Goal: Transaction & Acquisition: Purchase product/service

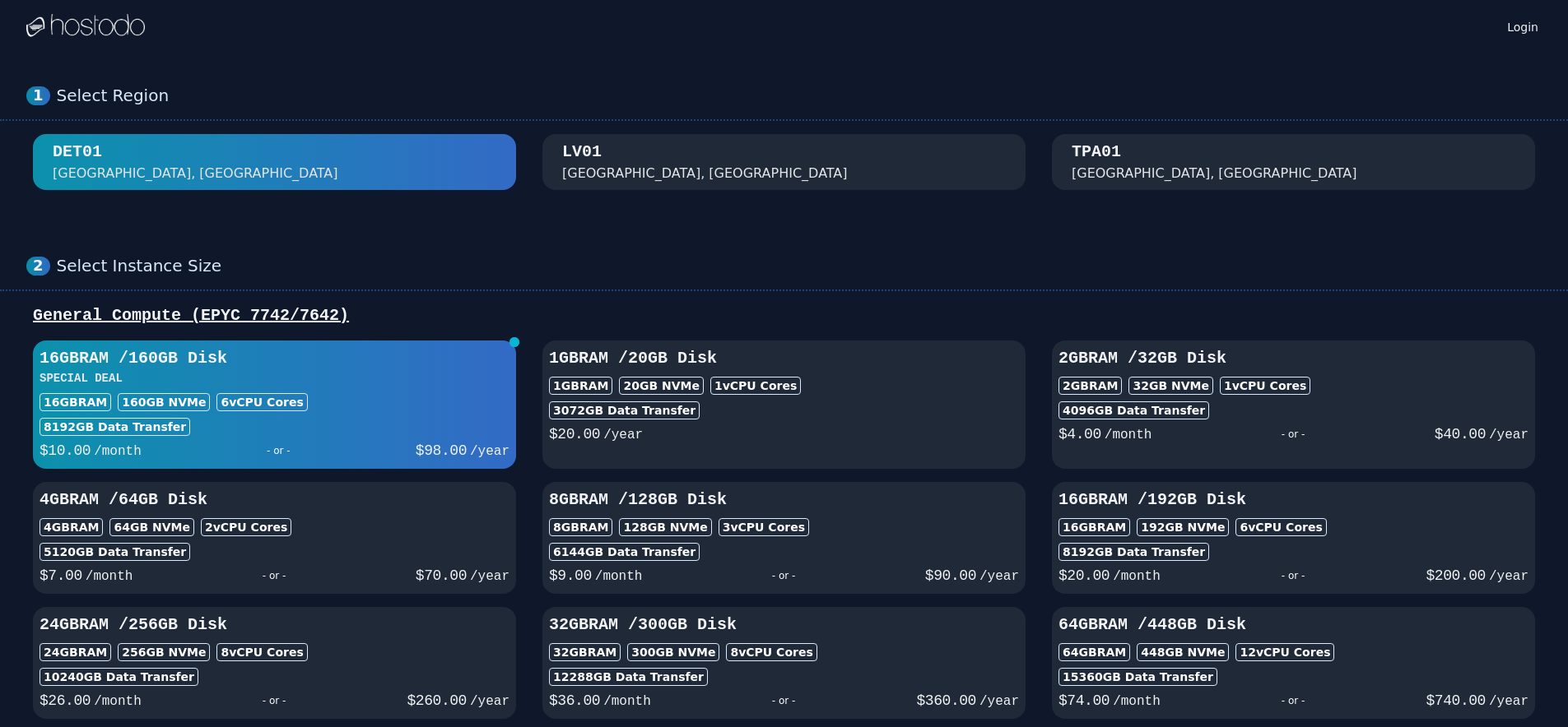
click at [730, 163] on div "[GEOGRAPHIC_DATA], [GEOGRAPHIC_DATA]" at bounding box center [784, 162] width 444 height 43
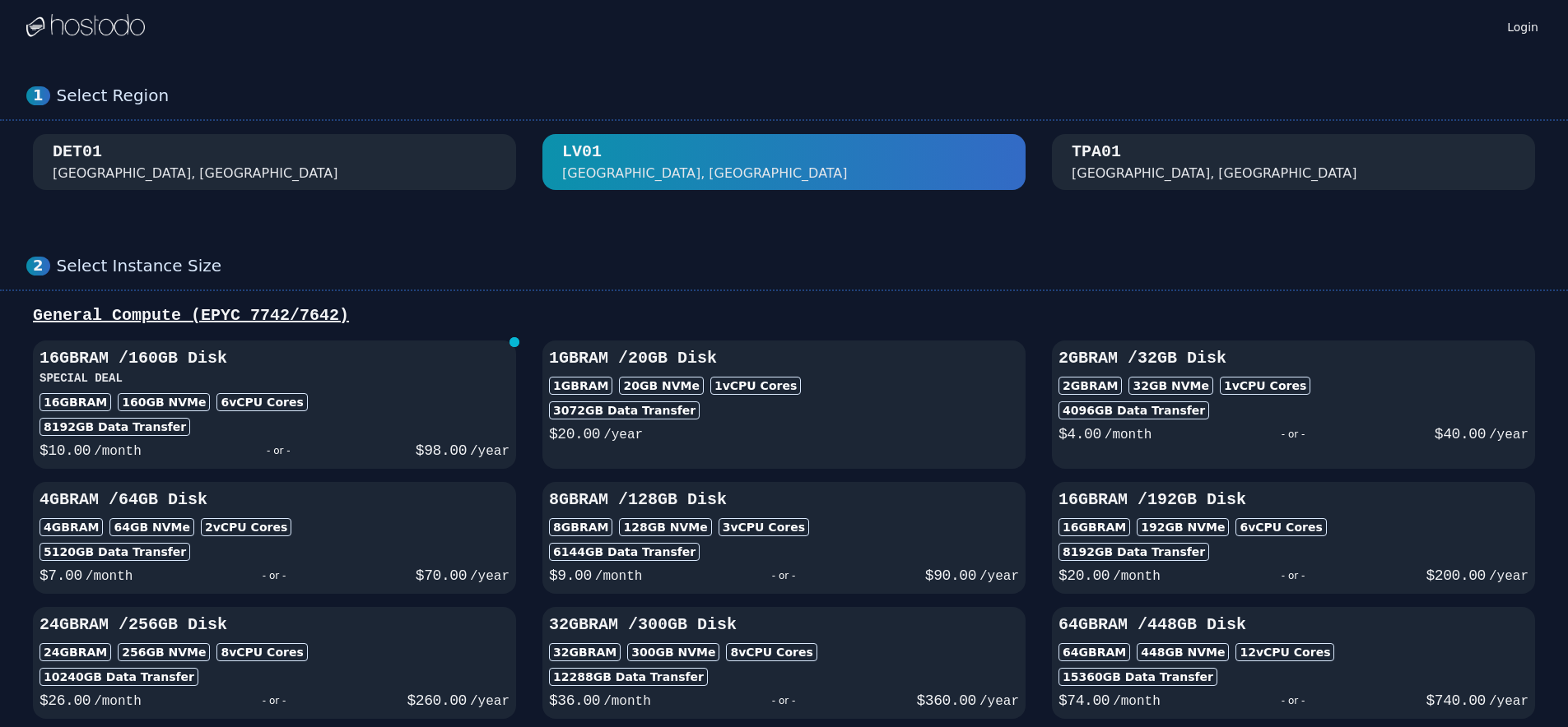
drag, startPoint x: 1141, startPoint y: 157, endPoint x: 1120, endPoint y: 160, distance: 21.2
click at [1141, 157] on div "TPA01 [GEOGRAPHIC_DATA], [GEOGRAPHIC_DATA]" at bounding box center [1294, 162] width 444 height 43
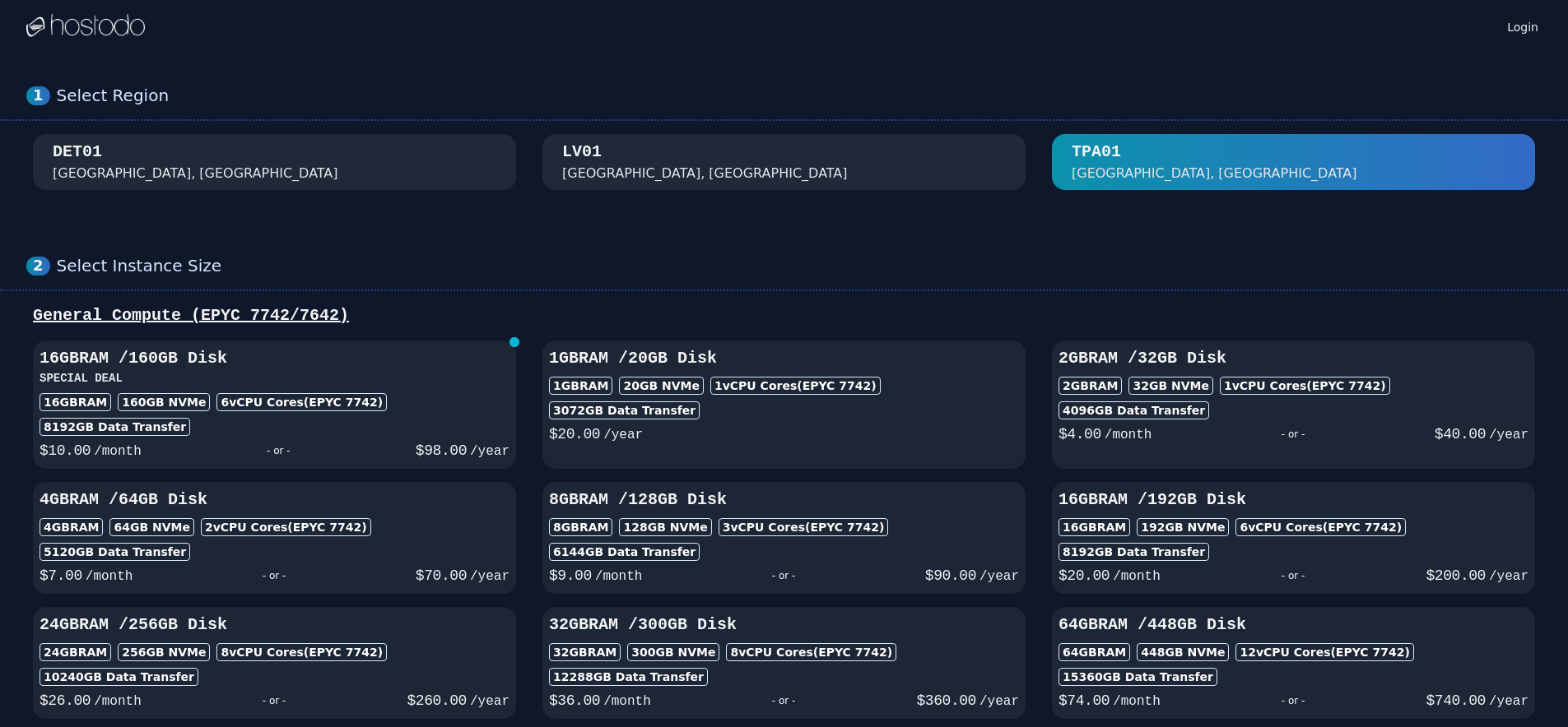
click at [882, 167] on div "[GEOGRAPHIC_DATA], [GEOGRAPHIC_DATA]" at bounding box center [784, 162] width 444 height 43
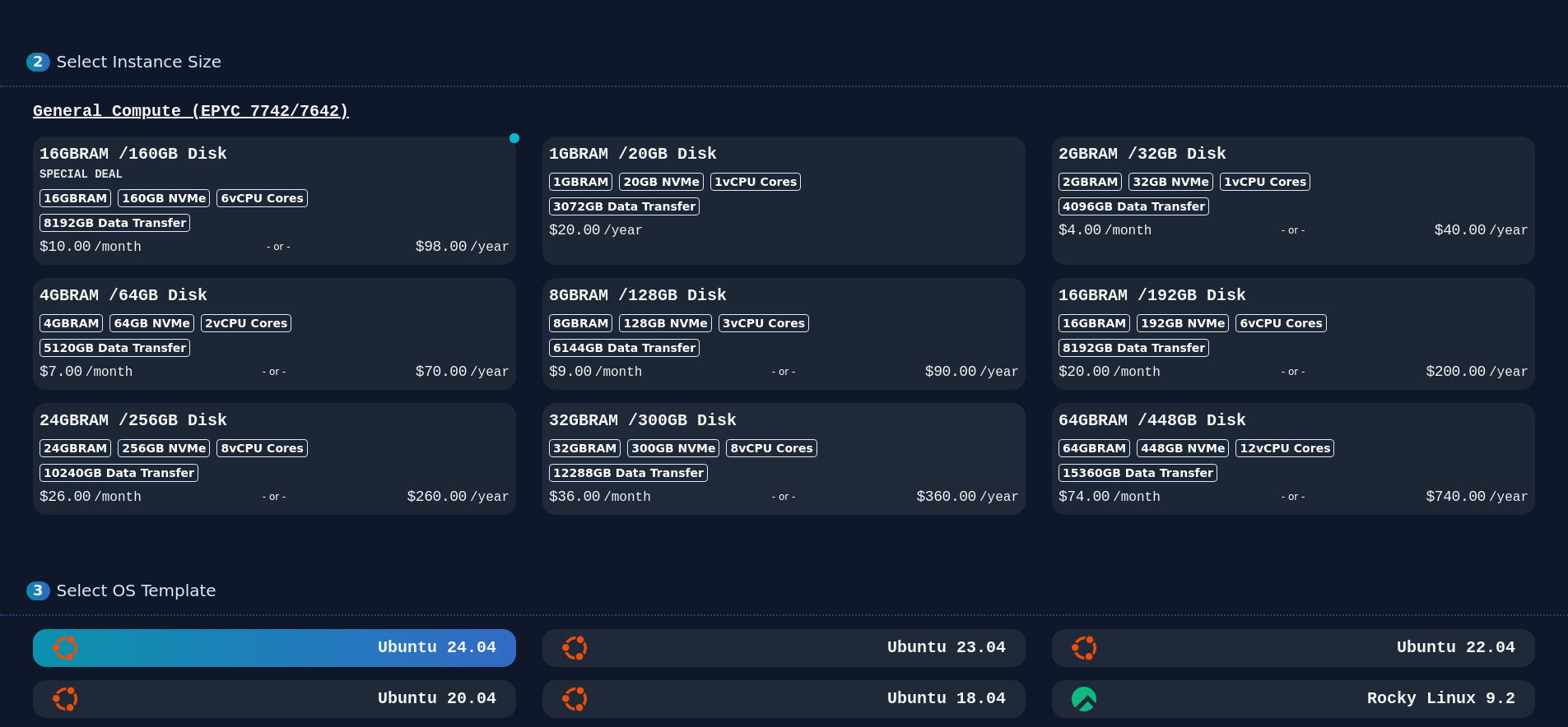
scroll to position [202, 0]
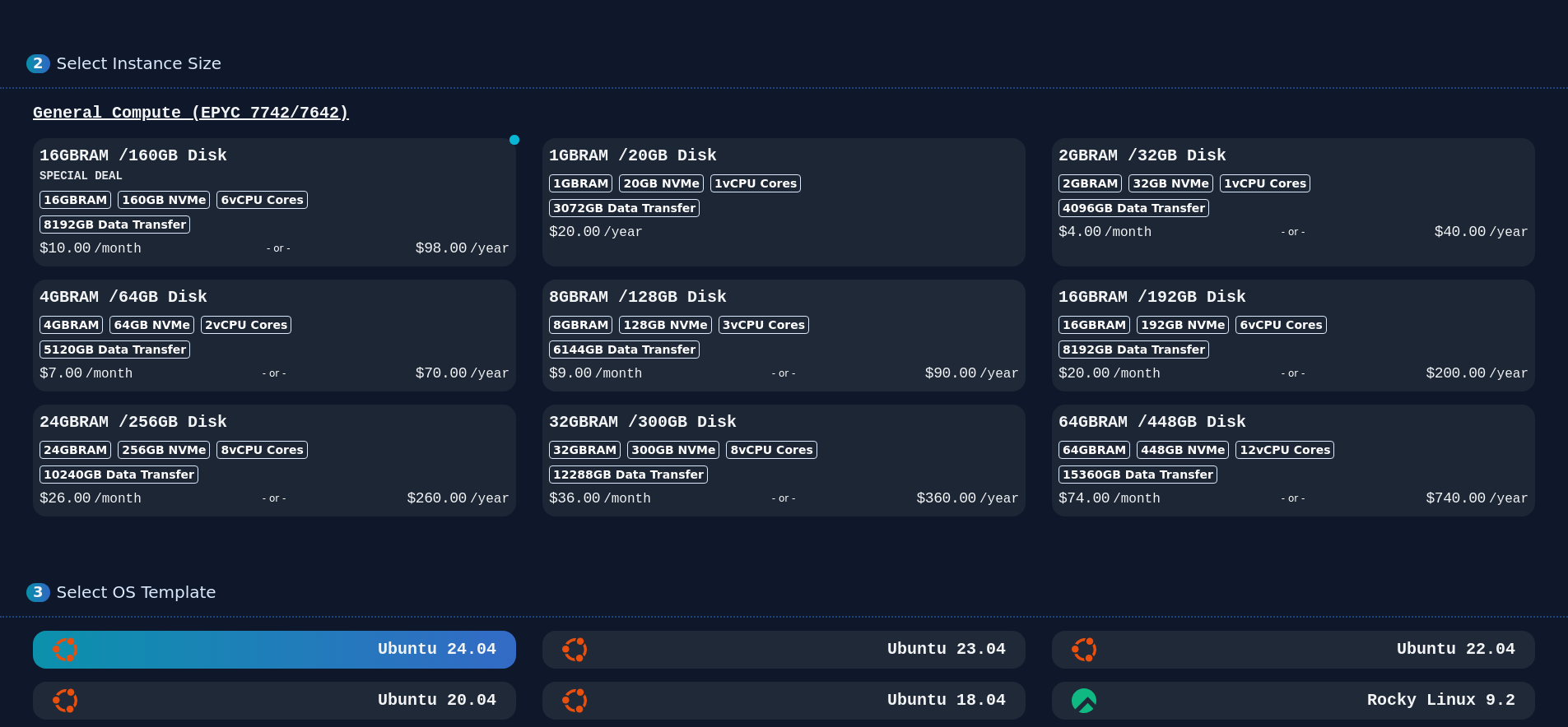
click at [863, 324] on div "8GB RAM 128 GB NVMe 3 vCPU Cores" at bounding box center [784, 325] width 470 height 18
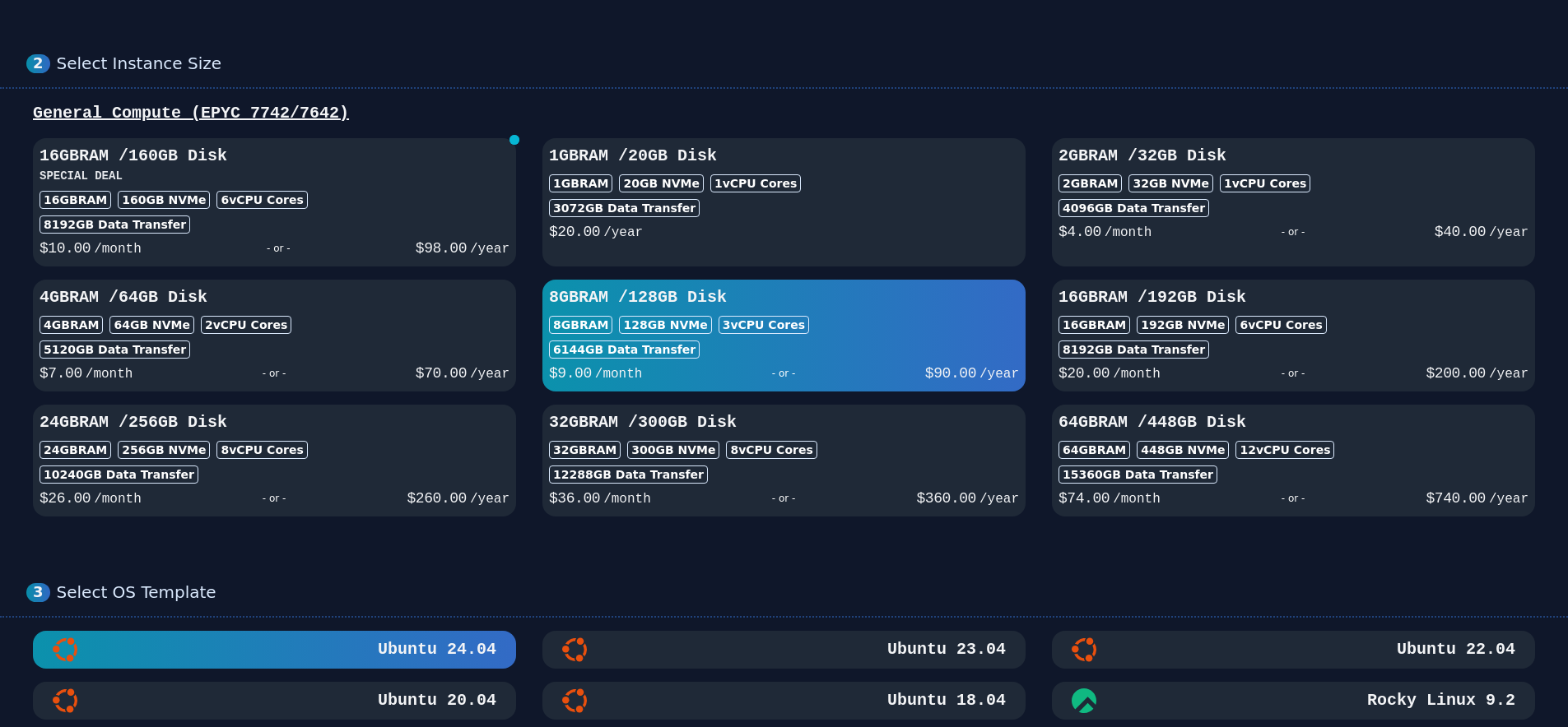
click at [374, 331] on div "4GB RAM 64 GB NVMe 2 vCPU Cores" at bounding box center [274, 325] width 470 height 18
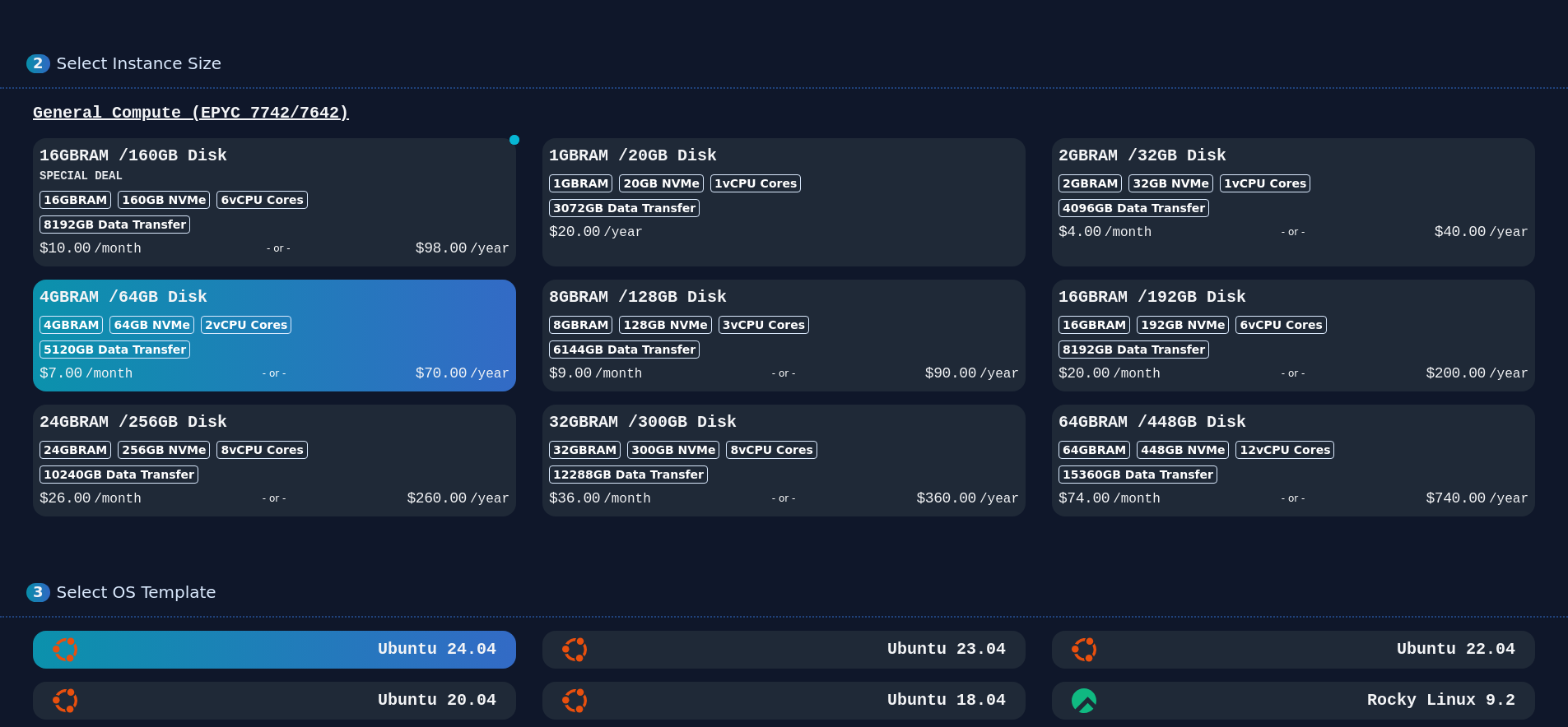
click at [392, 199] on div "16GB RAM 160 GB NVMe 6 vCPU Cores" at bounding box center [274, 200] width 470 height 18
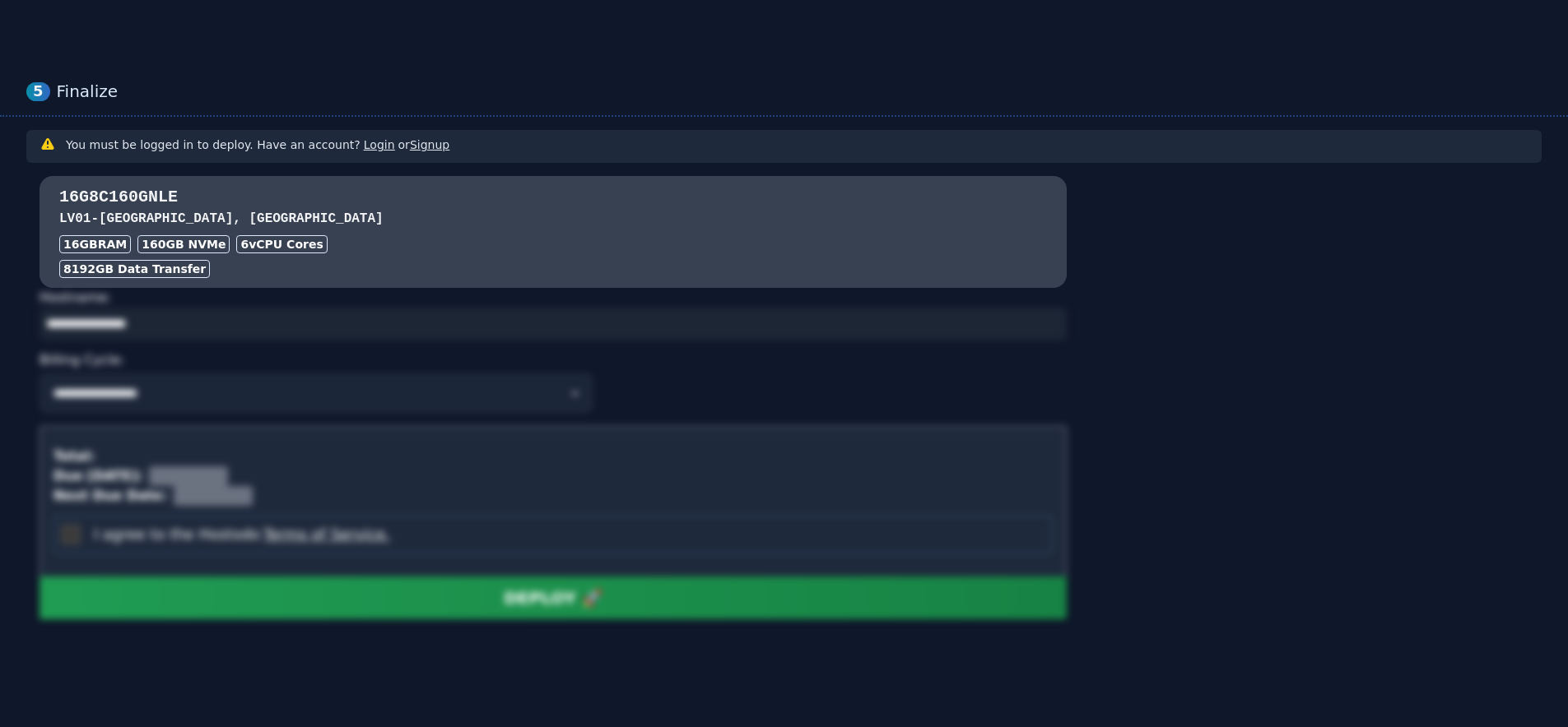
scroll to position [1244, 0]
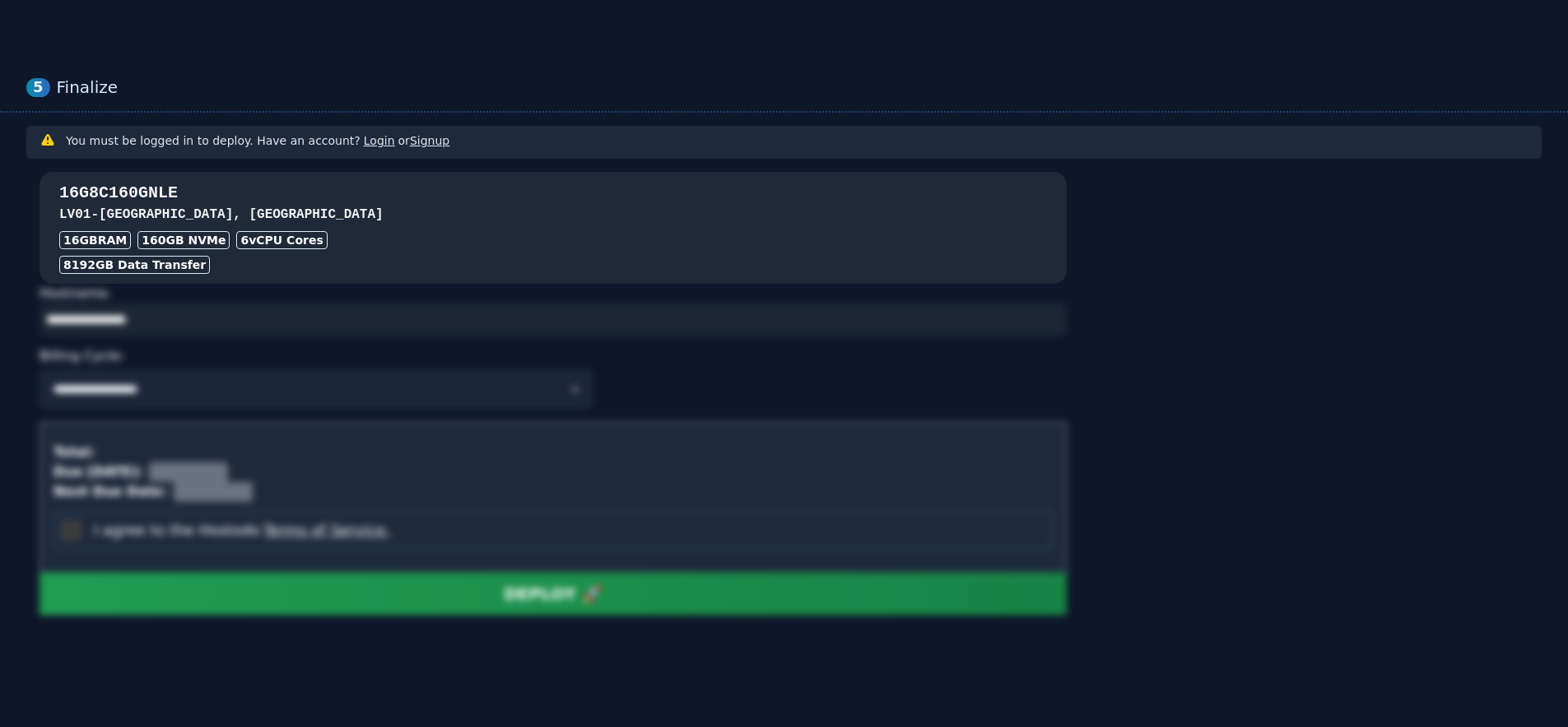
click at [364, 229] on div "16G8C160GNLE LV01 - [GEOGRAPHIC_DATA] 16GB RAM 160 GB NVMe 6 vCPU Cores 8192 GB…" at bounding box center [553, 228] width 1027 height 92
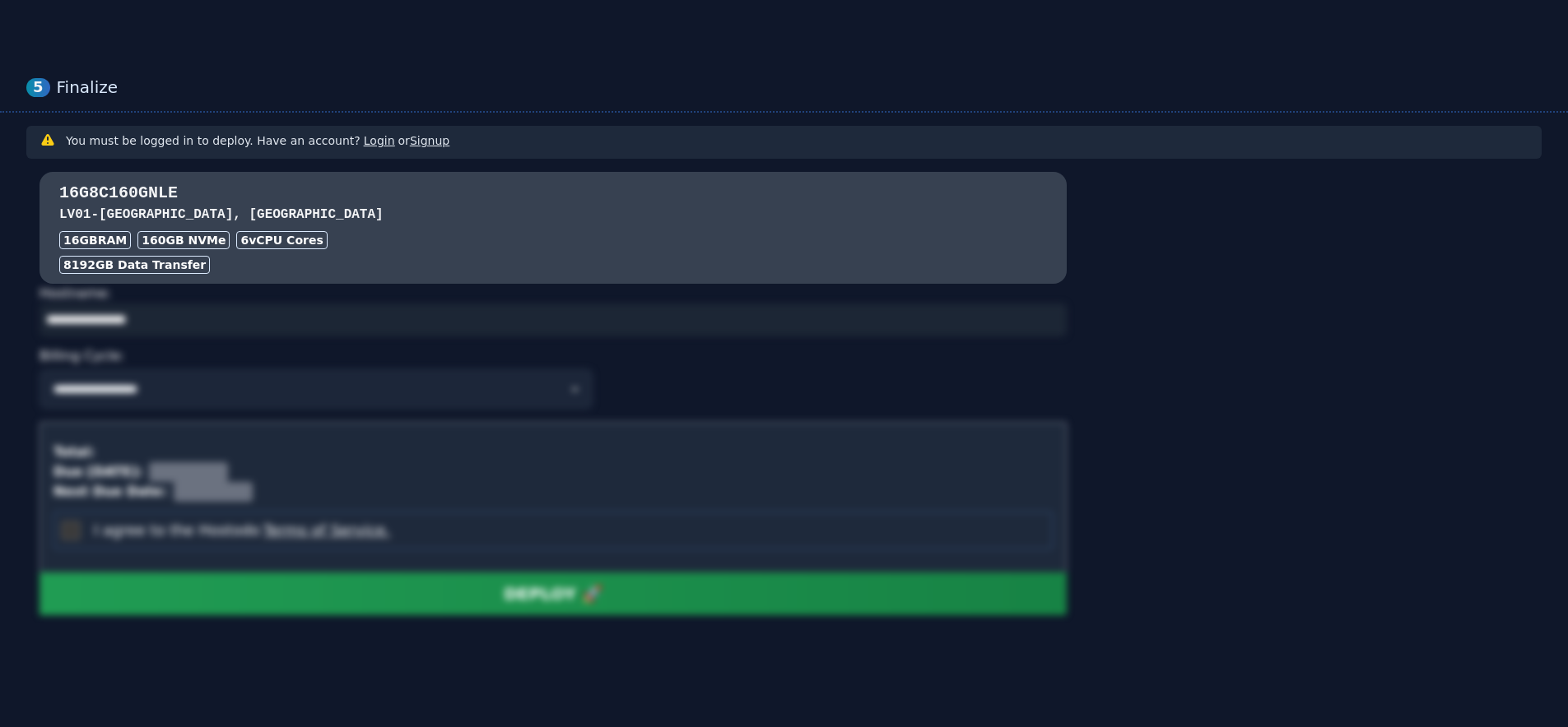
click at [323, 355] on div "Billing Cycle:" at bounding box center [553, 356] width 1027 height 27
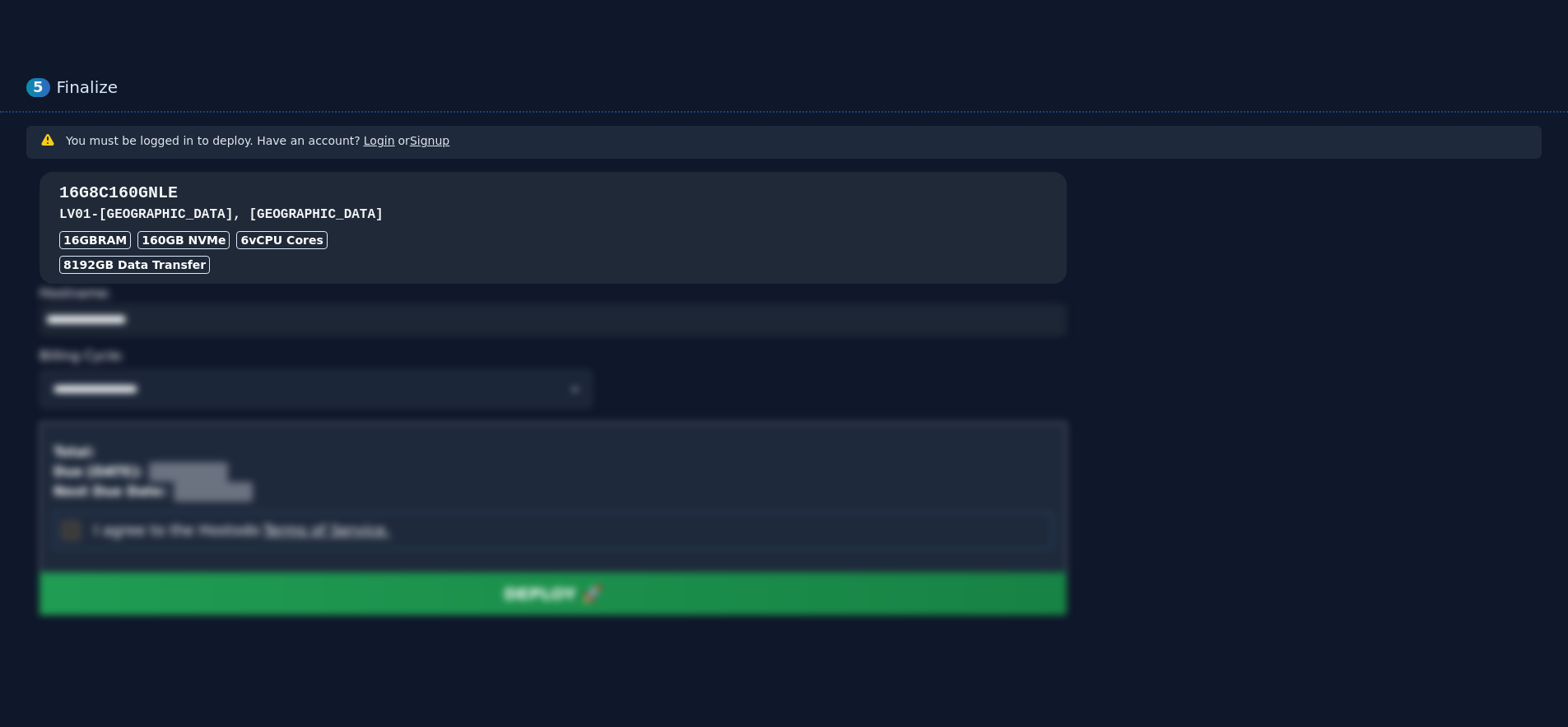
click at [234, 212] on h3 "LV01 - [GEOGRAPHIC_DATA], [GEOGRAPHIC_DATA]" at bounding box center [553, 214] width 988 height 20
click at [466, 258] on div "8192 GB Data Transfer" at bounding box center [553, 265] width 988 height 18
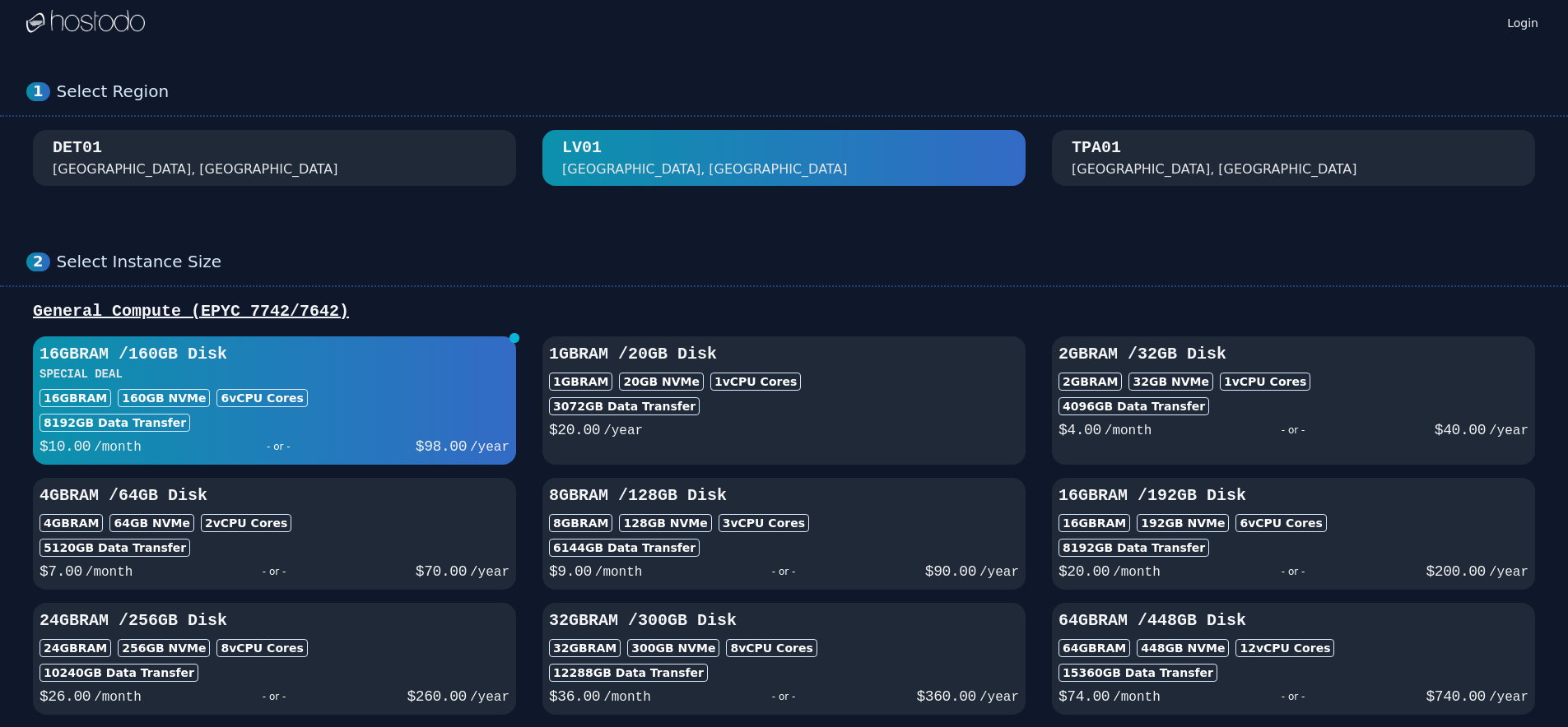
scroll to position [0, 0]
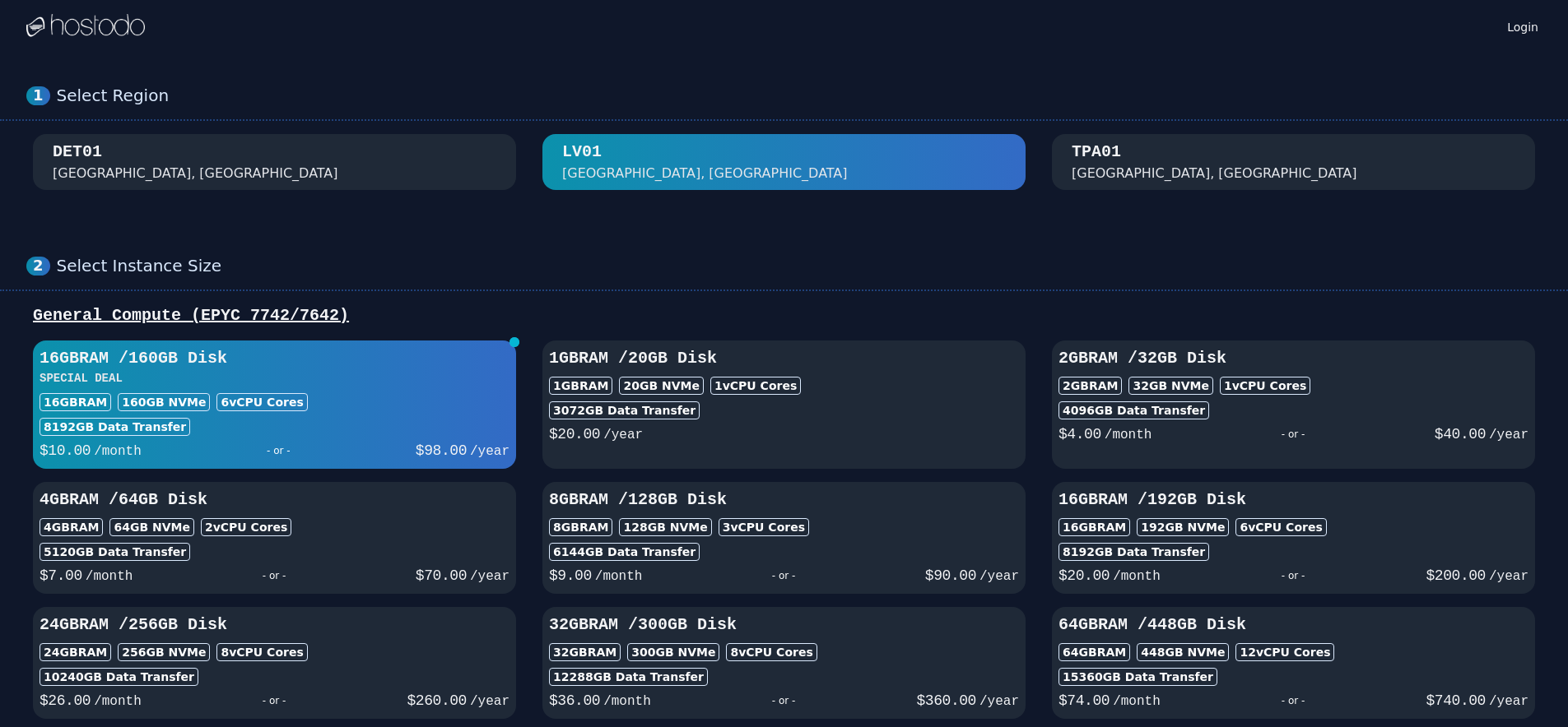
click at [95, 33] on img at bounding box center [86, 26] width 118 height 25
